Goal: Find specific page/section: Find specific page/section

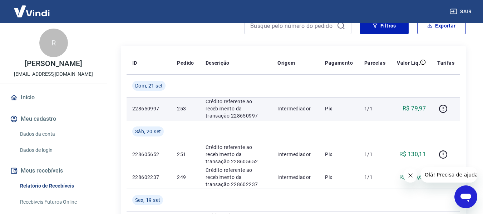
scroll to position [71, 0]
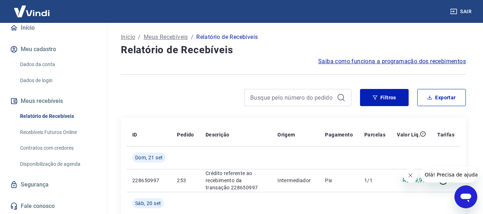
scroll to position [77, 0]
click at [60, 133] on link "Recebíveis Futuros Online" at bounding box center [57, 132] width 81 height 15
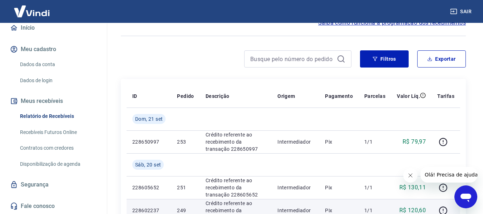
scroll to position [36, 0]
